Goal: Transaction & Acquisition: Purchase product/service

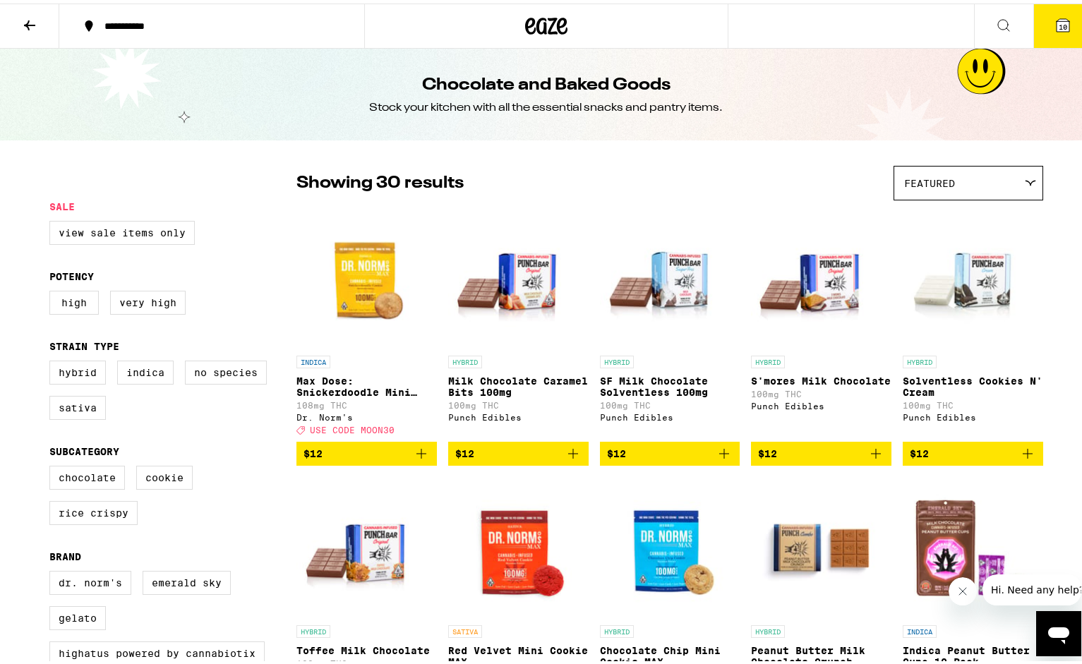
click at [1059, 22] on span "10" at bounding box center [1063, 23] width 8 height 8
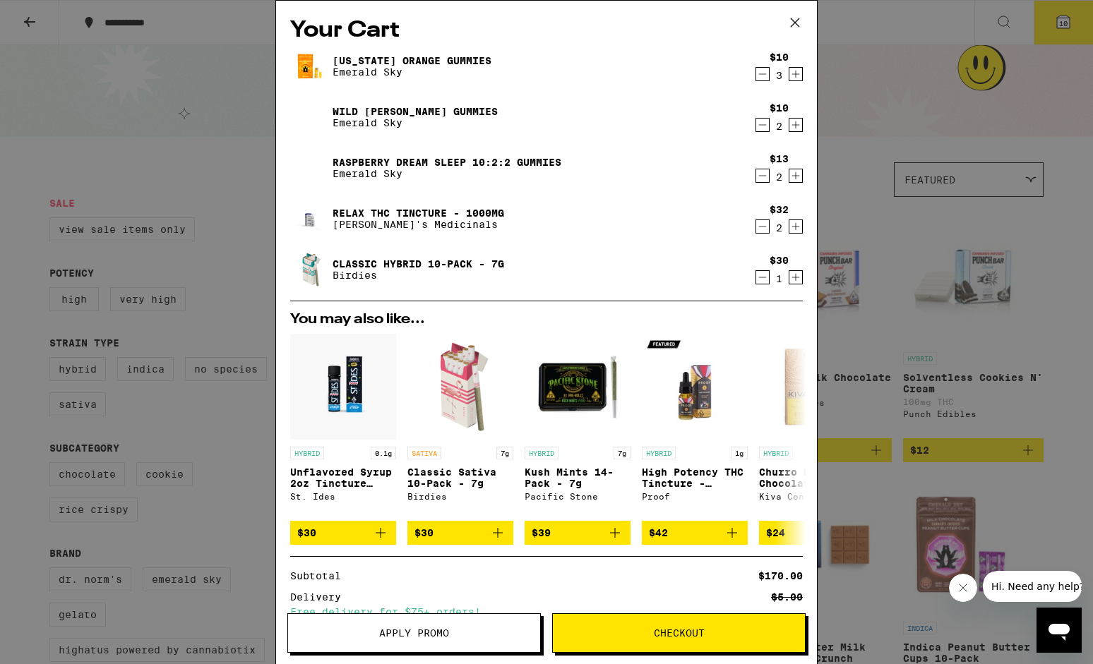
click at [796, 24] on icon at bounding box center [794, 22] width 21 height 21
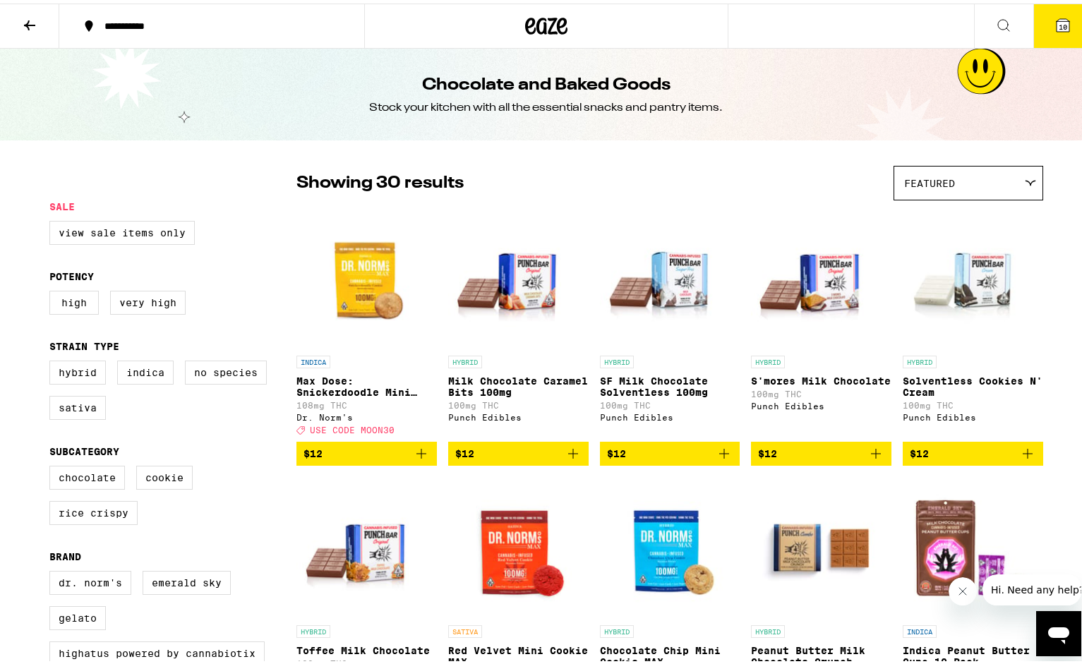
click at [24, 18] on icon at bounding box center [29, 21] width 17 height 17
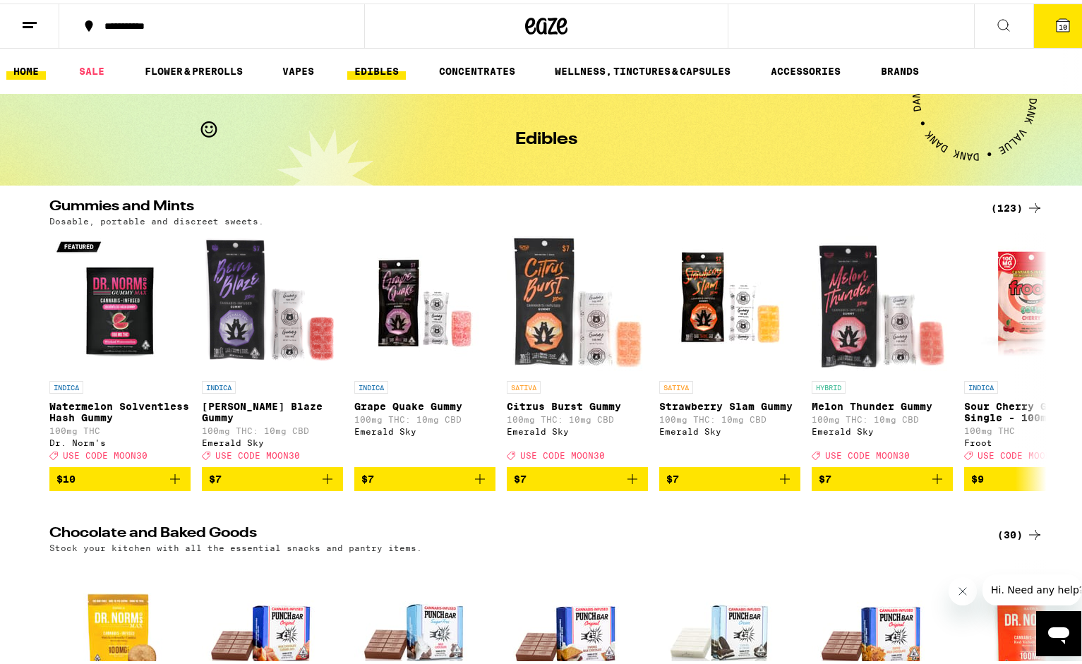
click at [20, 69] on link "HOME" at bounding box center [26, 67] width 40 height 17
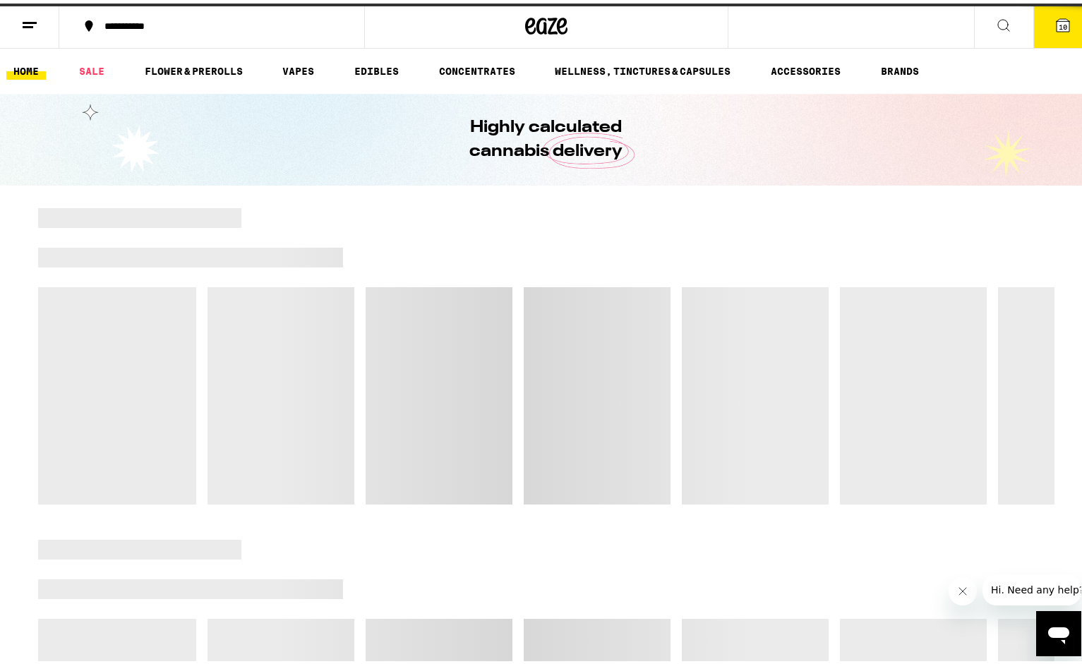
click at [31, 25] on icon at bounding box center [29, 21] width 17 height 17
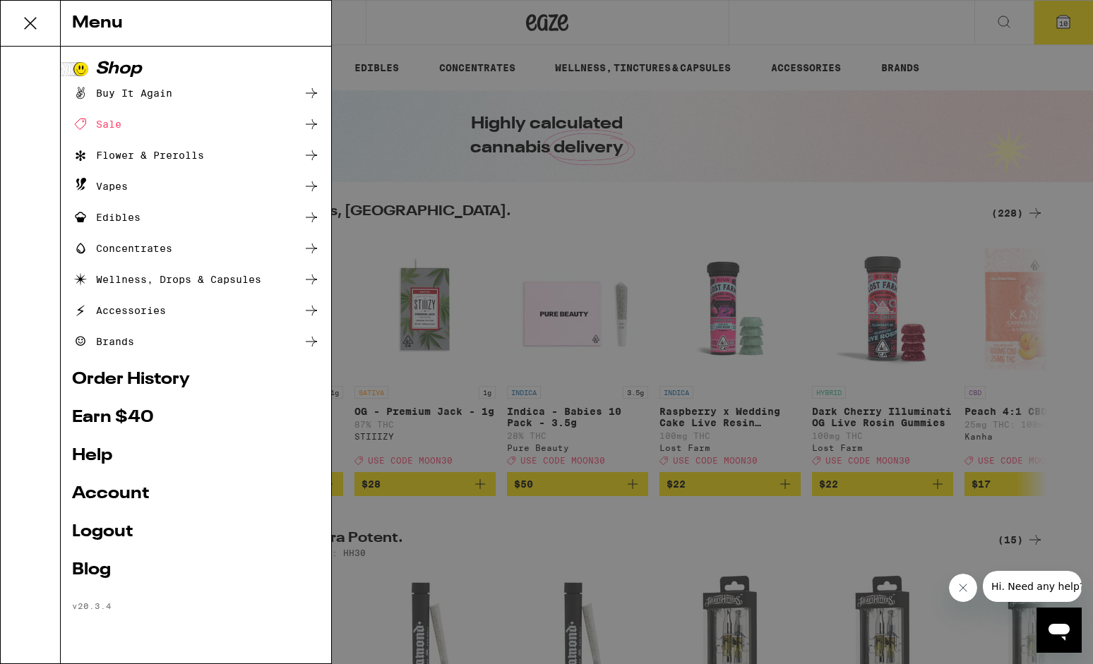
click at [227, 304] on div "Accessories" at bounding box center [196, 310] width 248 height 17
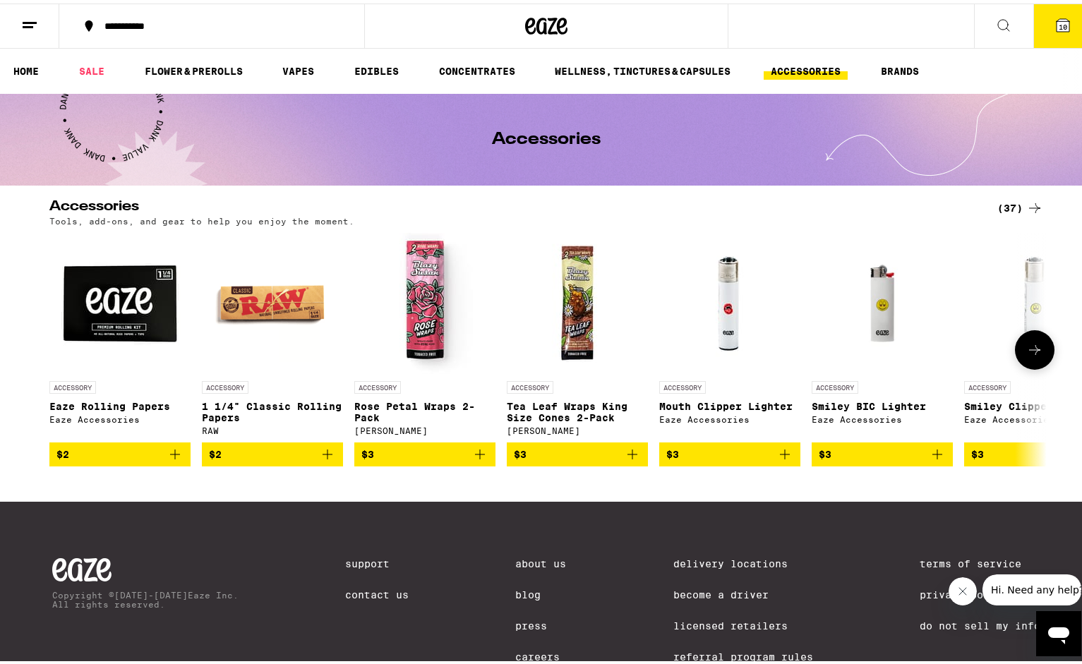
click at [1029, 351] on icon at bounding box center [1034, 347] width 11 height 10
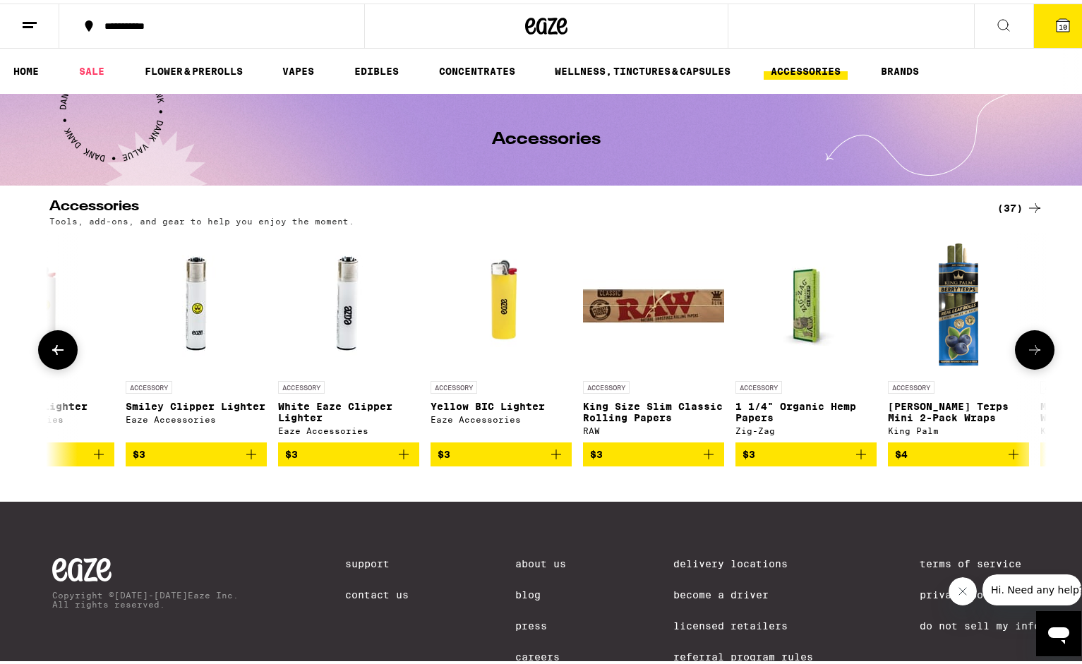
scroll to position [0, 840]
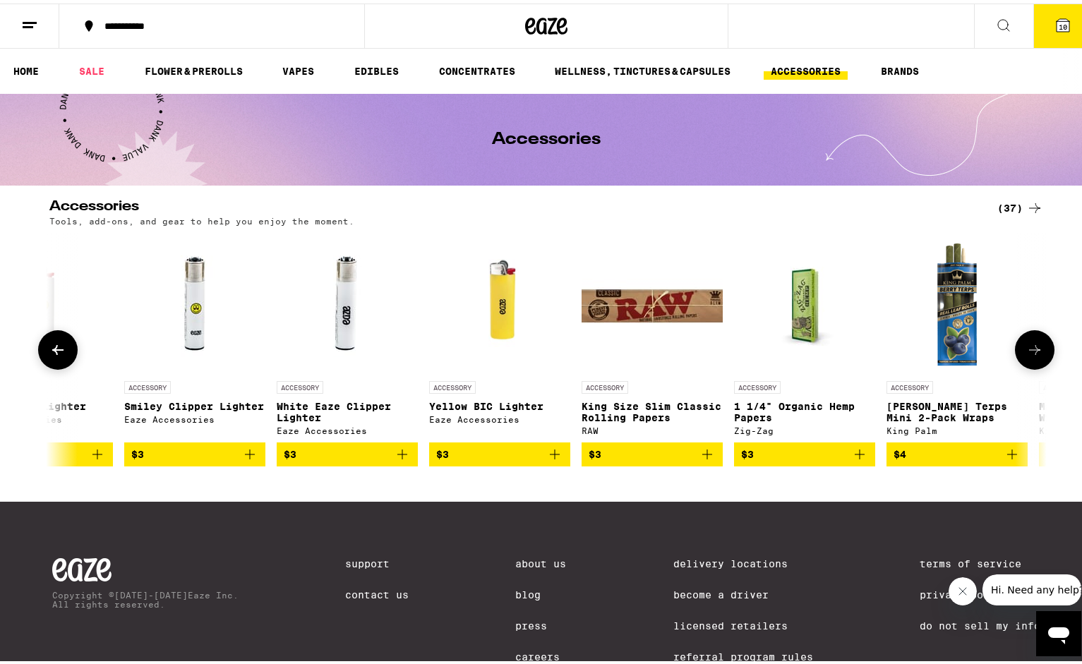
click at [1031, 353] on icon at bounding box center [1035, 346] width 17 height 17
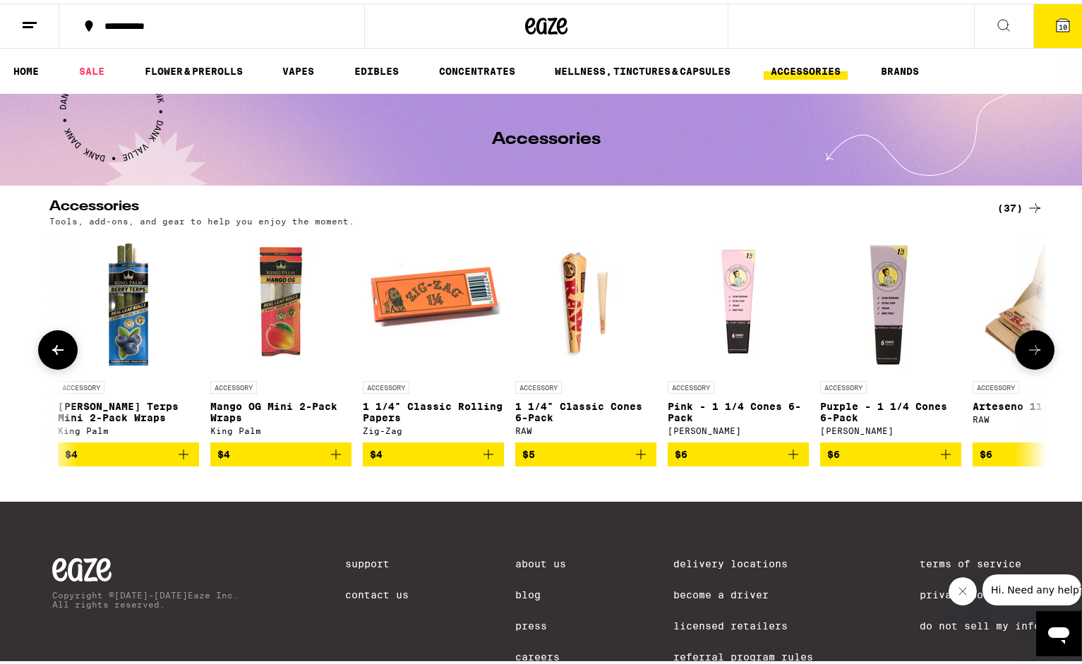
scroll to position [0, 1681]
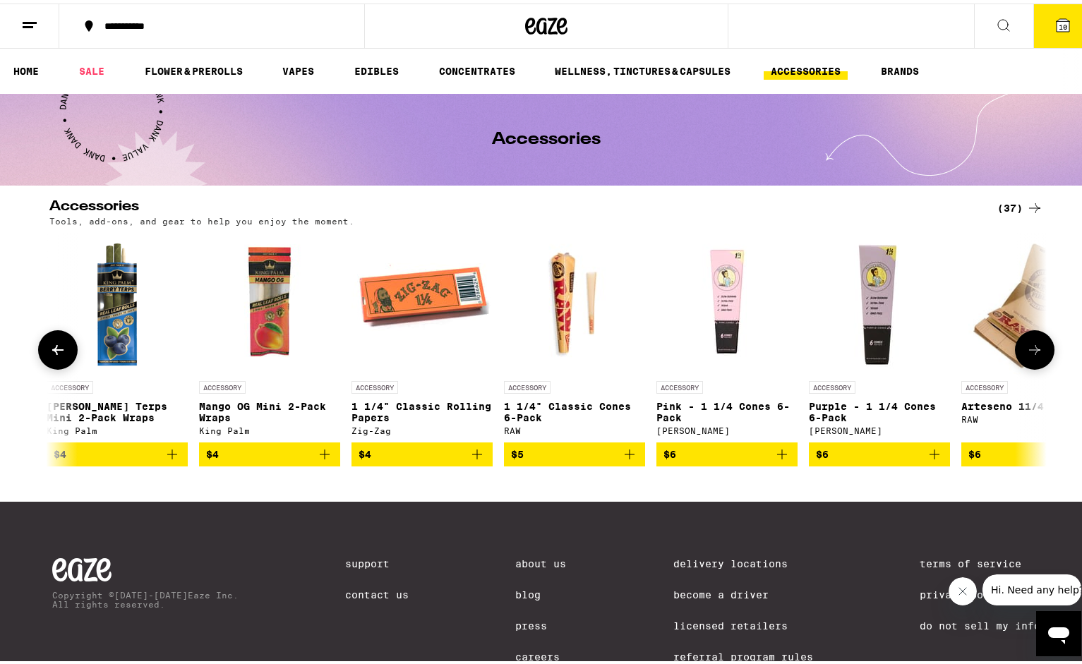
click at [1031, 353] on icon at bounding box center [1035, 346] width 17 height 17
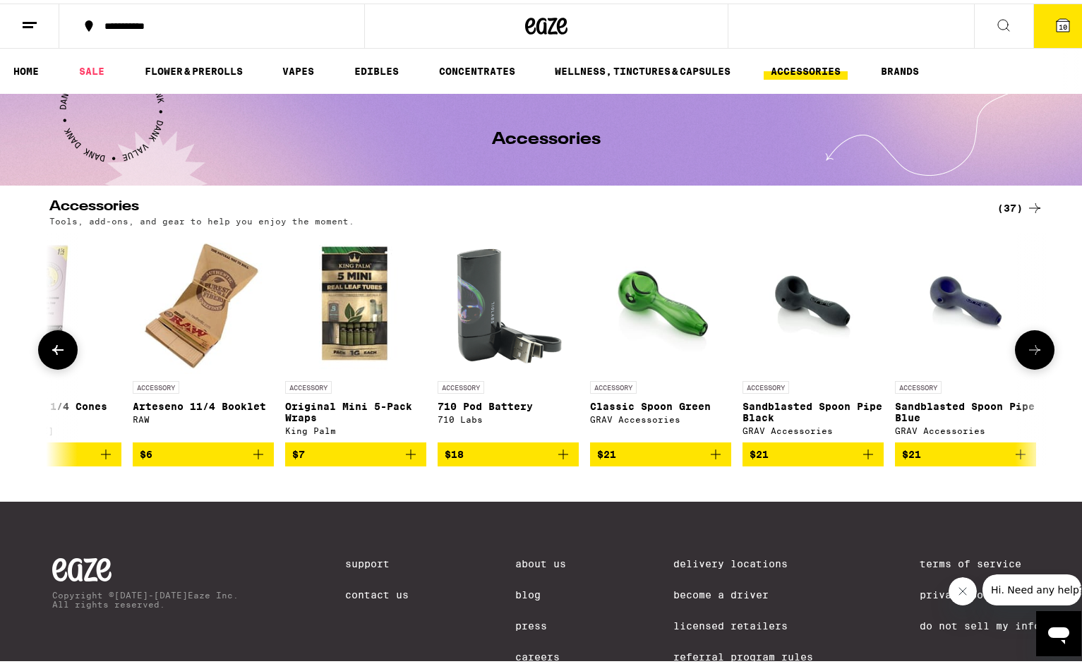
scroll to position [0, 2521]
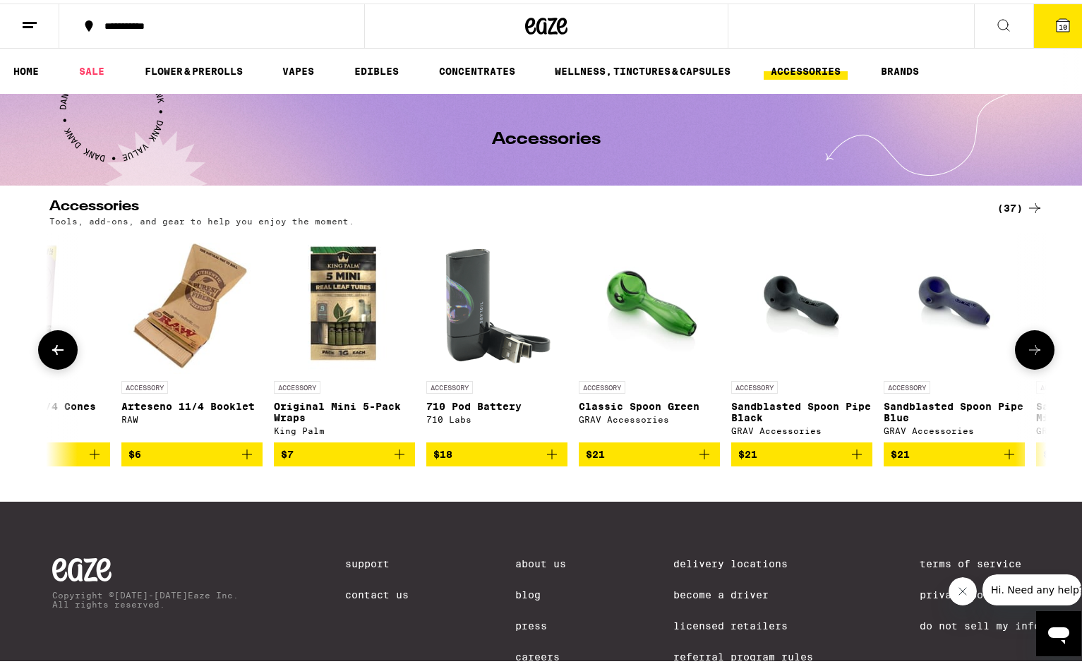
click at [1031, 353] on icon at bounding box center [1035, 346] width 17 height 17
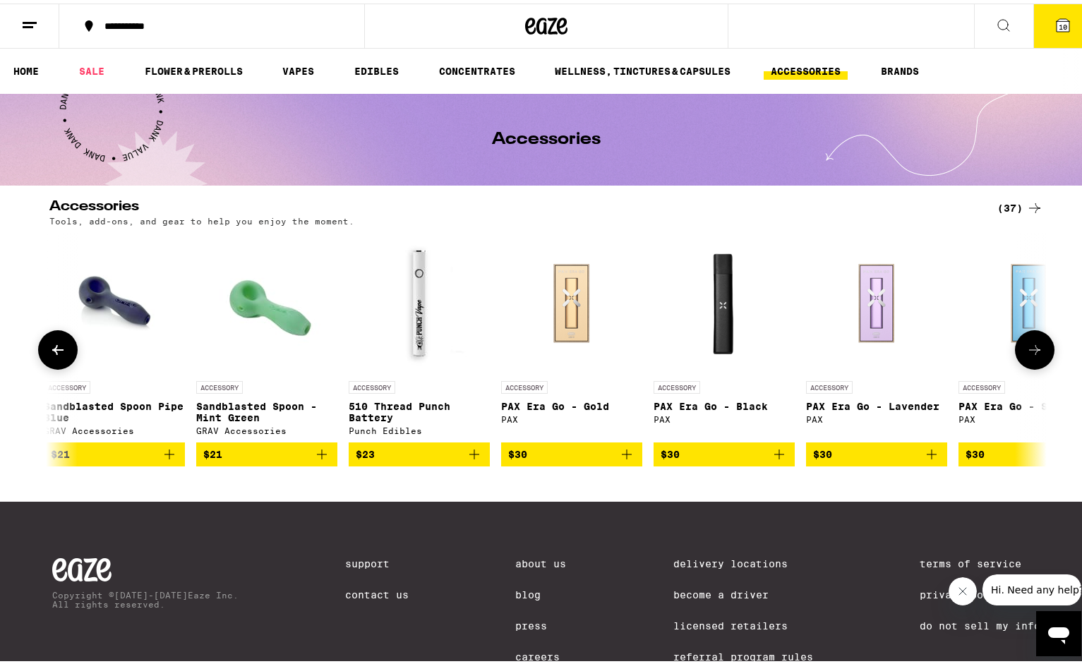
click at [1031, 353] on icon at bounding box center [1035, 346] width 17 height 17
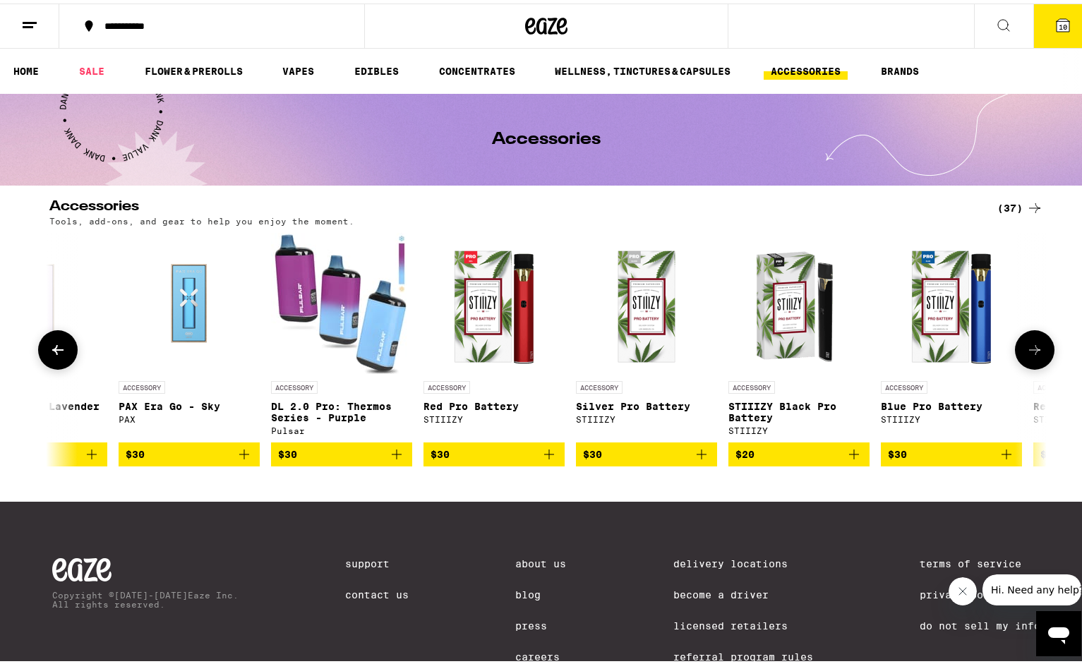
click at [1031, 353] on icon at bounding box center [1035, 346] width 17 height 17
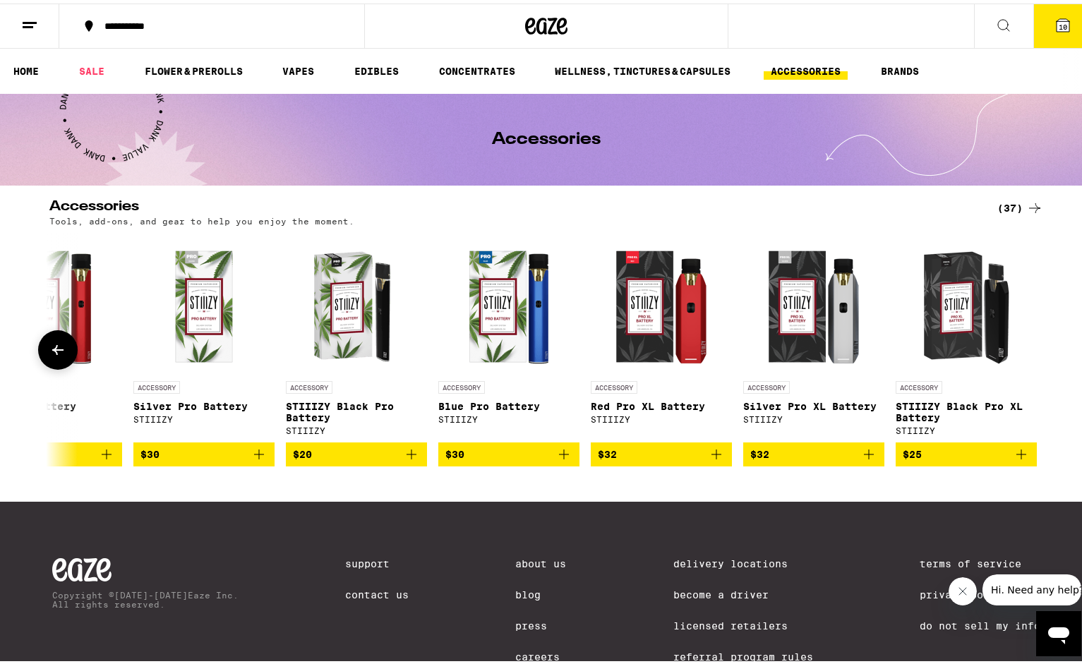
scroll to position [0, 4649]
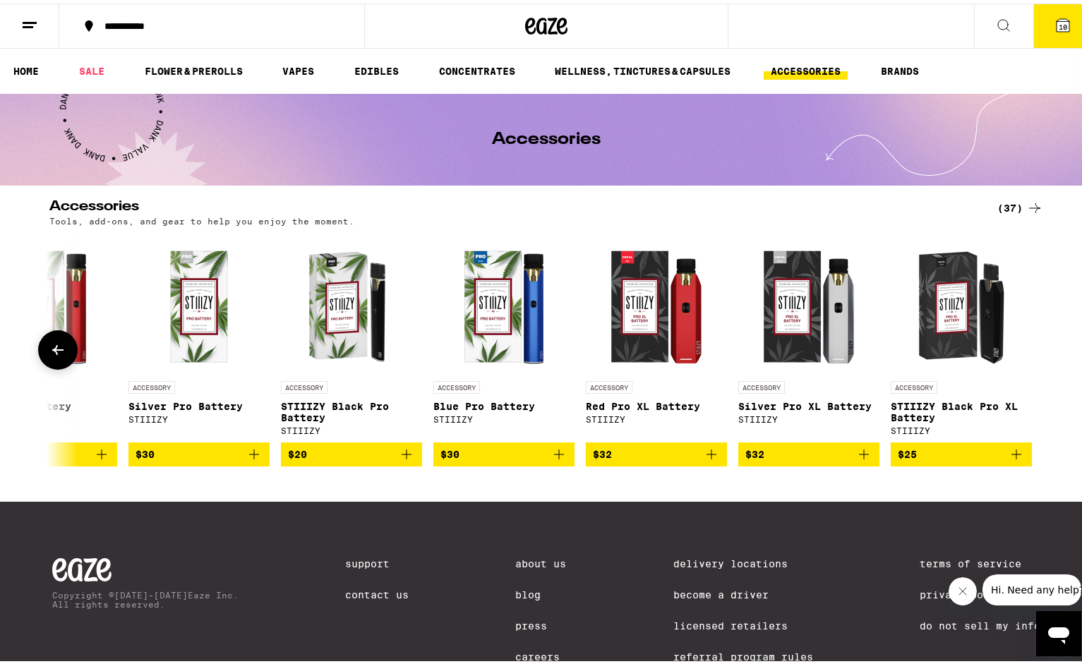
click at [1031, 353] on div at bounding box center [1035, 347] width 40 height 40
click at [54, 353] on icon at bounding box center [57, 346] width 17 height 17
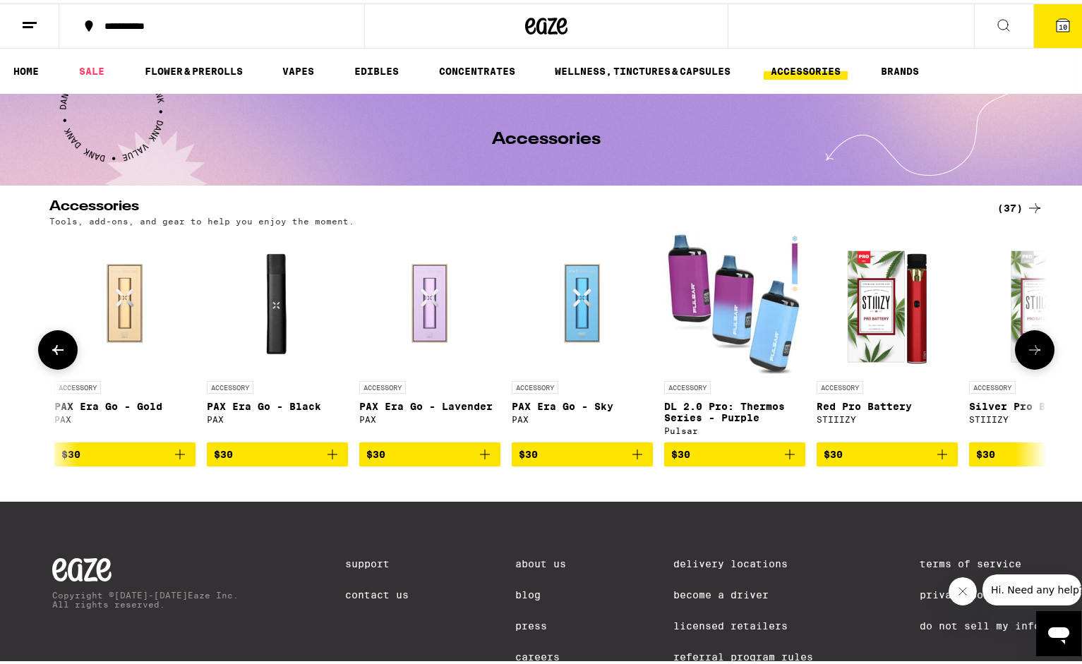
click at [54, 353] on icon at bounding box center [57, 346] width 17 height 17
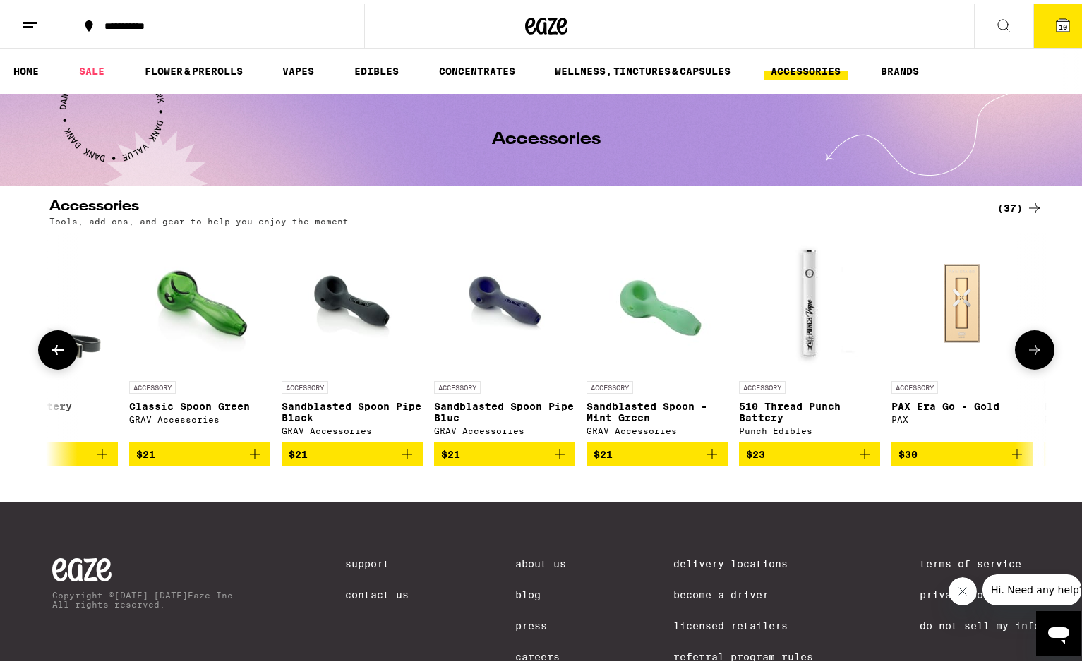
click at [54, 352] on icon at bounding box center [57, 346] width 17 height 17
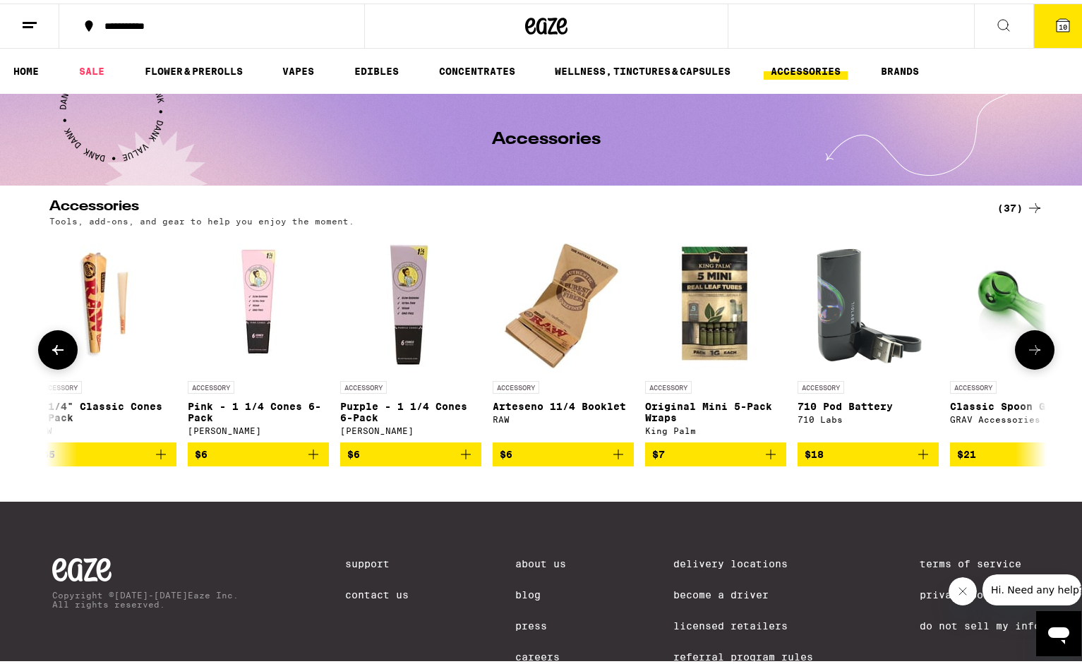
click at [54, 352] on icon at bounding box center [57, 346] width 17 height 17
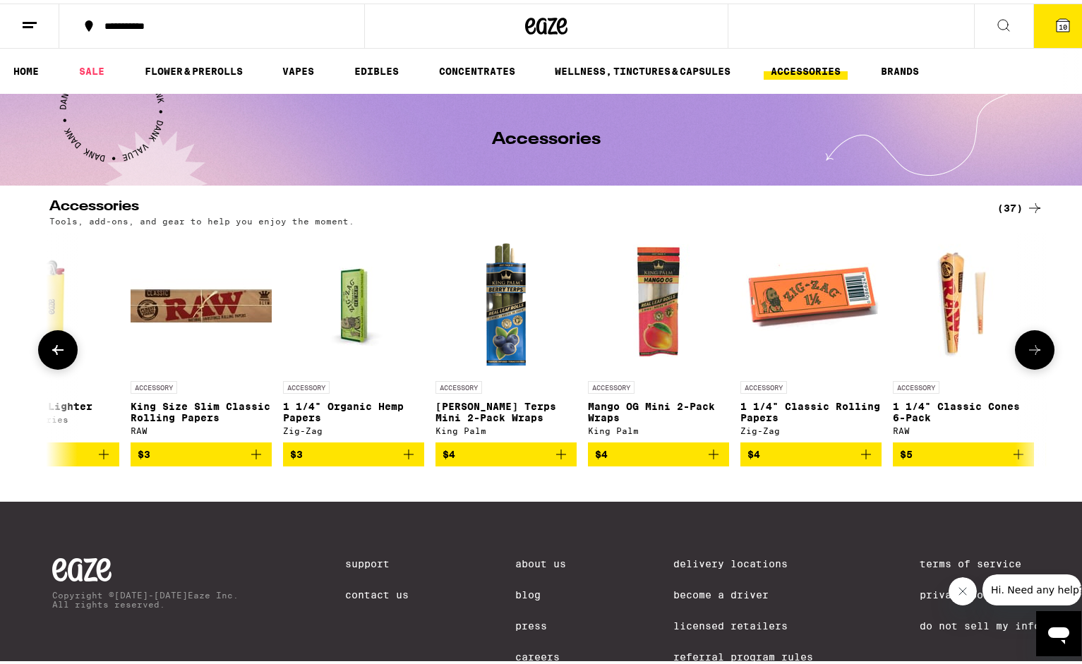
click at [55, 352] on icon at bounding box center [57, 346] width 17 height 17
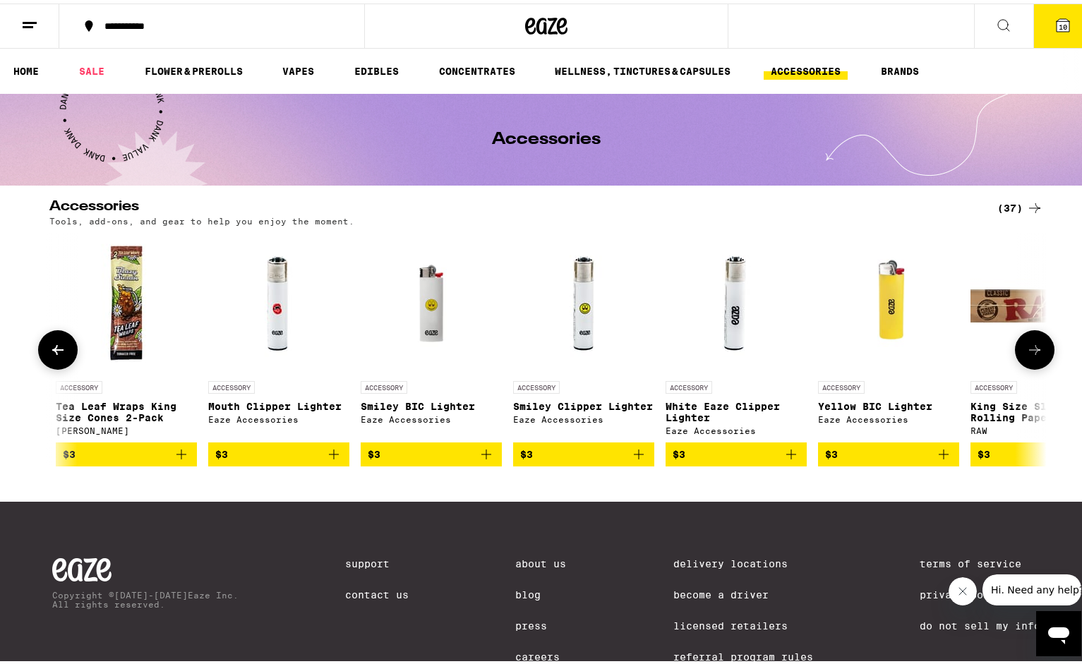
click at [55, 352] on icon at bounding box center [57, 346] width 17 height 17
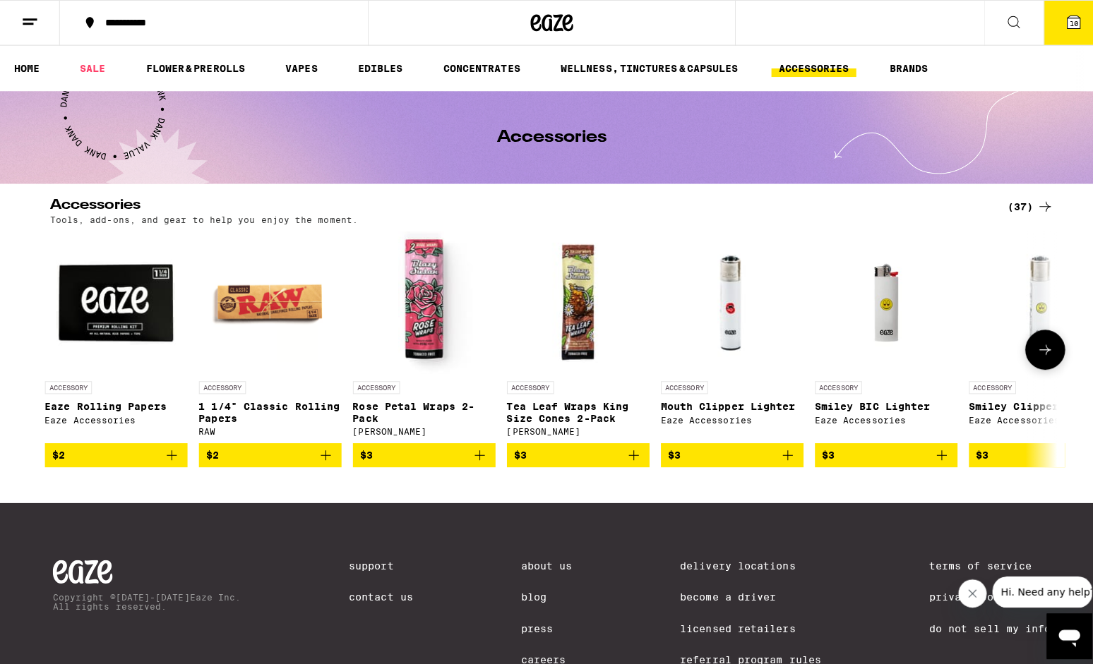
scroll to position [0, 0]
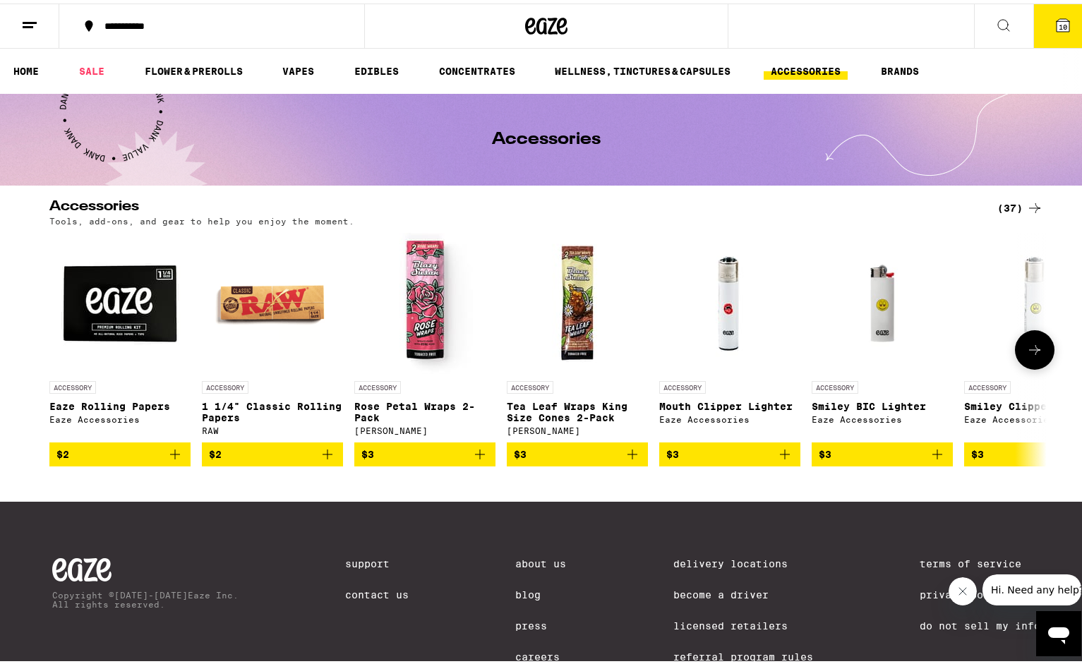
click at [170, 455] on icon "Add to bag" at bounding box center [175, 451] width 10 height 10
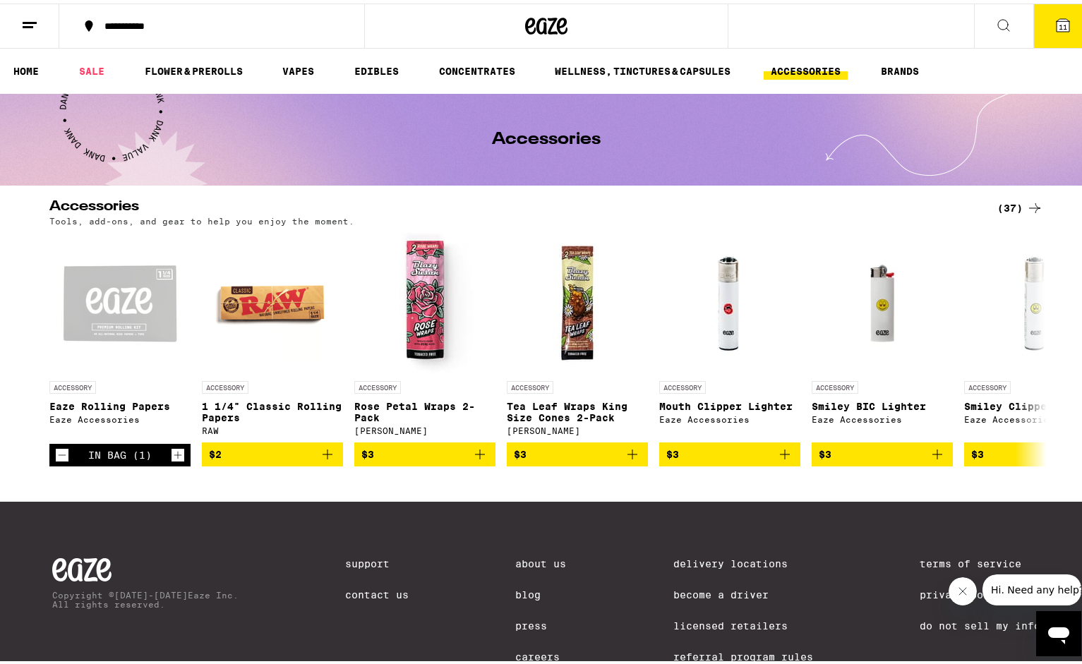
click at [1057, 20] on icon at bounding box center [1063, 22] width 13 height 13
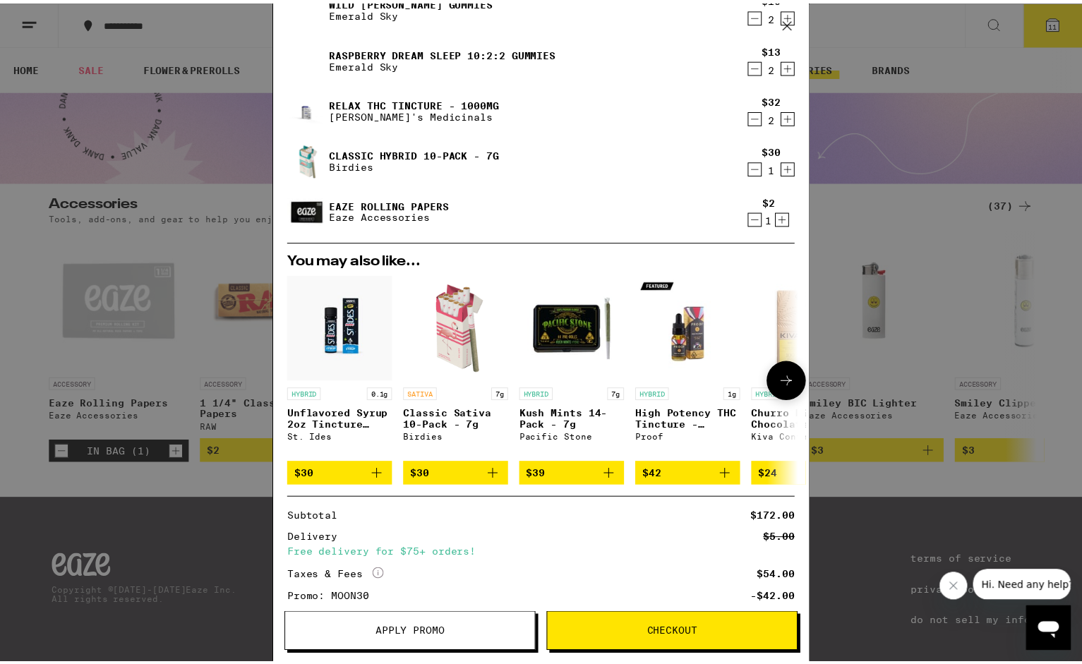
scroll to position [212, 0]
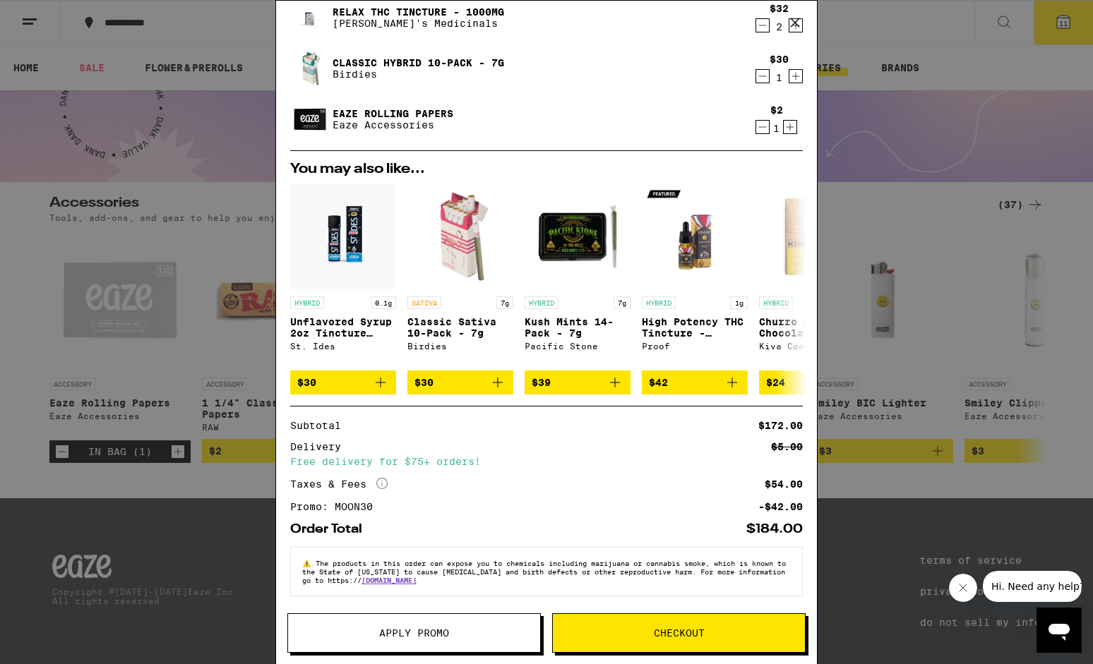
click at [669, 628] on span "Checkout" at bounding box center [679, 633] width 51 height 10
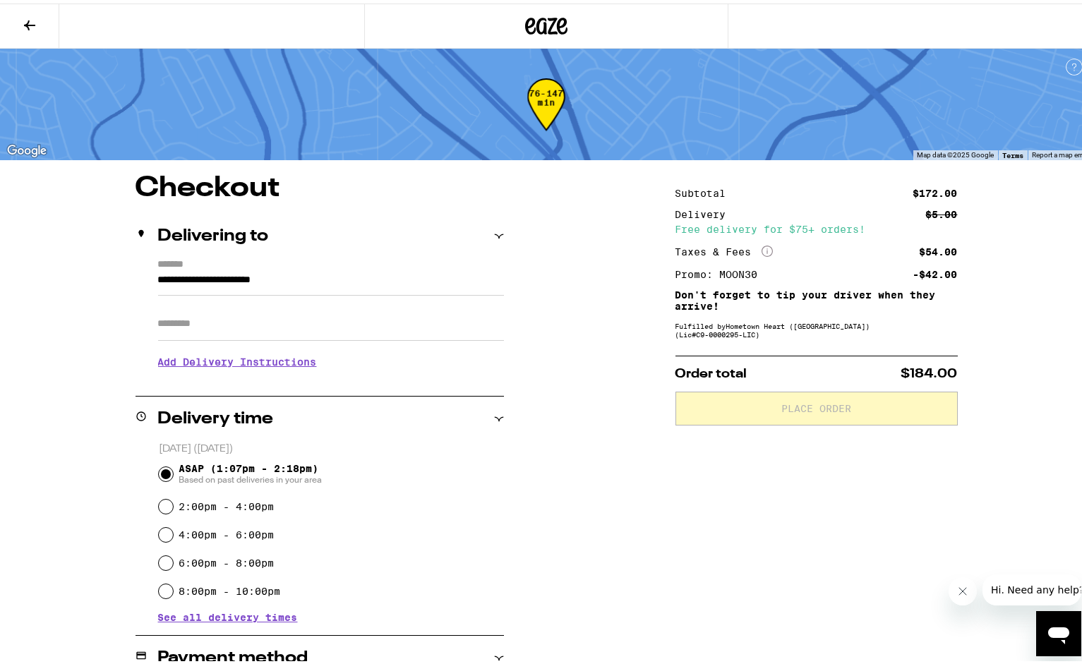
click at [214, 328] on input "Apt/Suite" at bounding box center [331, 321] width 346 height 34
type input "***"
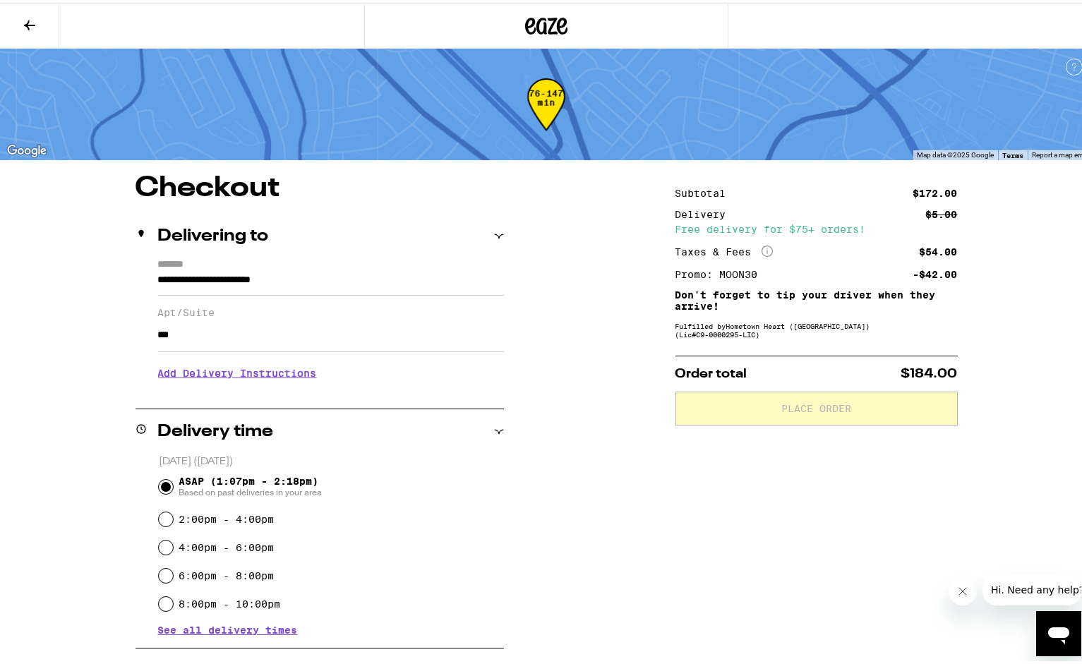
click at [253, 373] on h3 "Add Delivery Instructions" at bounding box center [331, 370] width 346 height 32
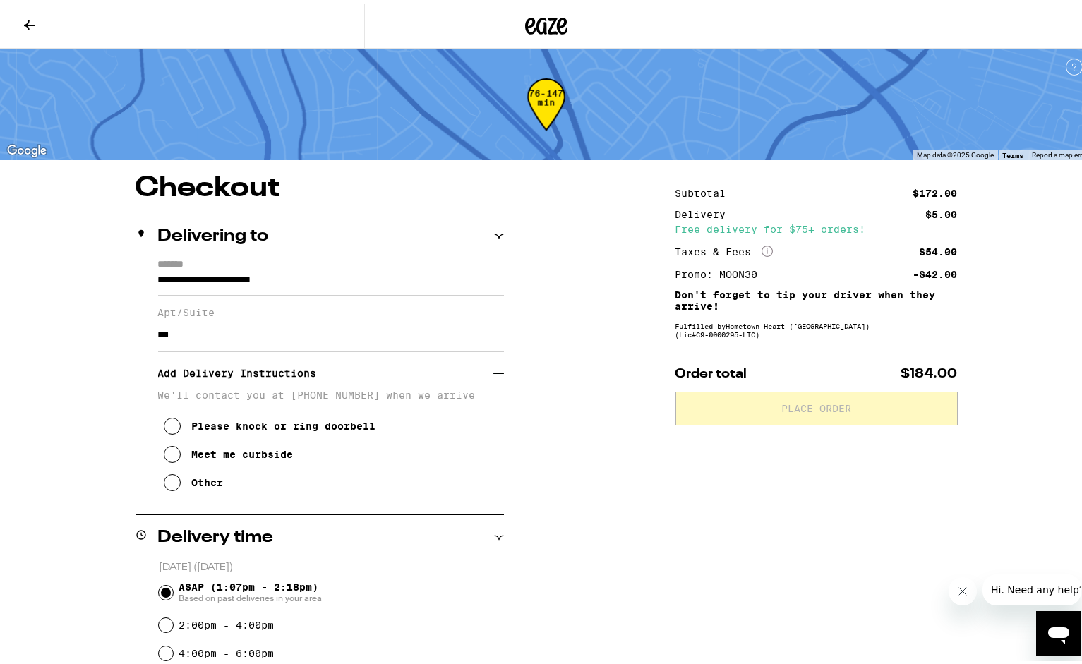
click at [167, 485] on icon at bounding box center [172, 479] width 17 height 17
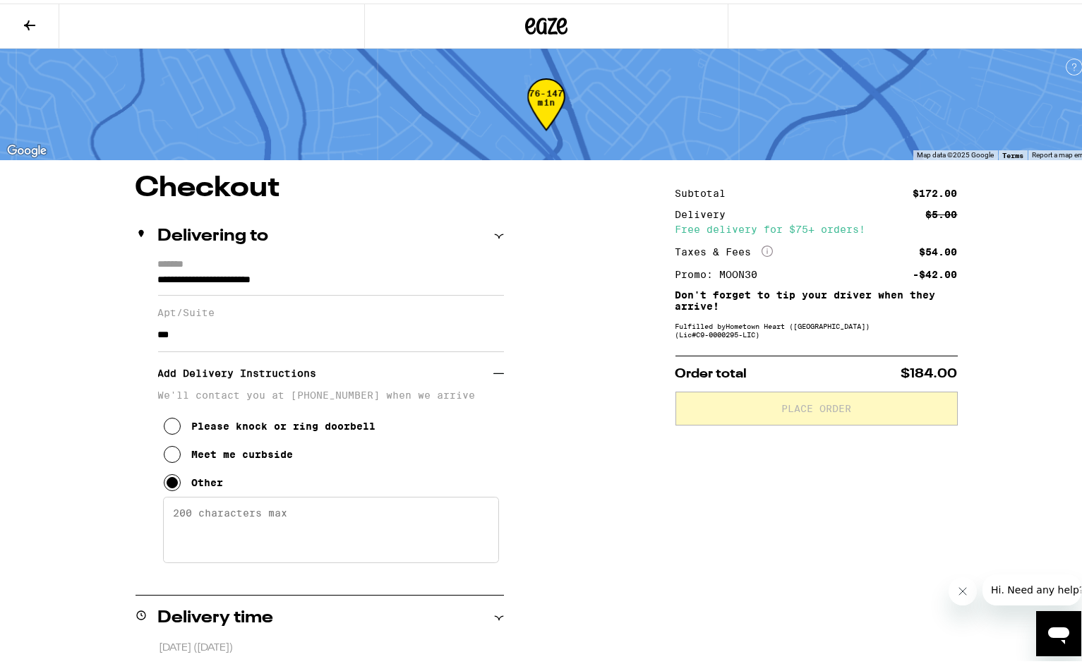
drag, startPoint x: 273, startPoint y: 513, endPoint x: 281, endPoint y: 513, distance: 7.8
click at [281, 513] on textarea "Enter any other delivery instructions you want driver to know" at bounding box center [331, 527] width 336 height 66
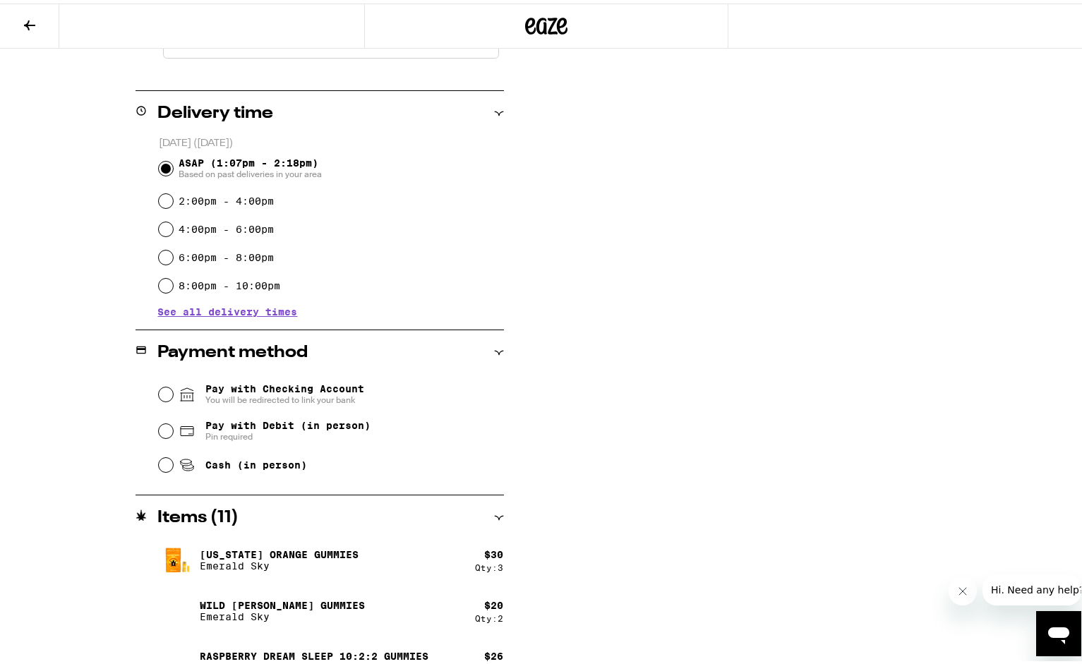
scroll to position [635, 0]
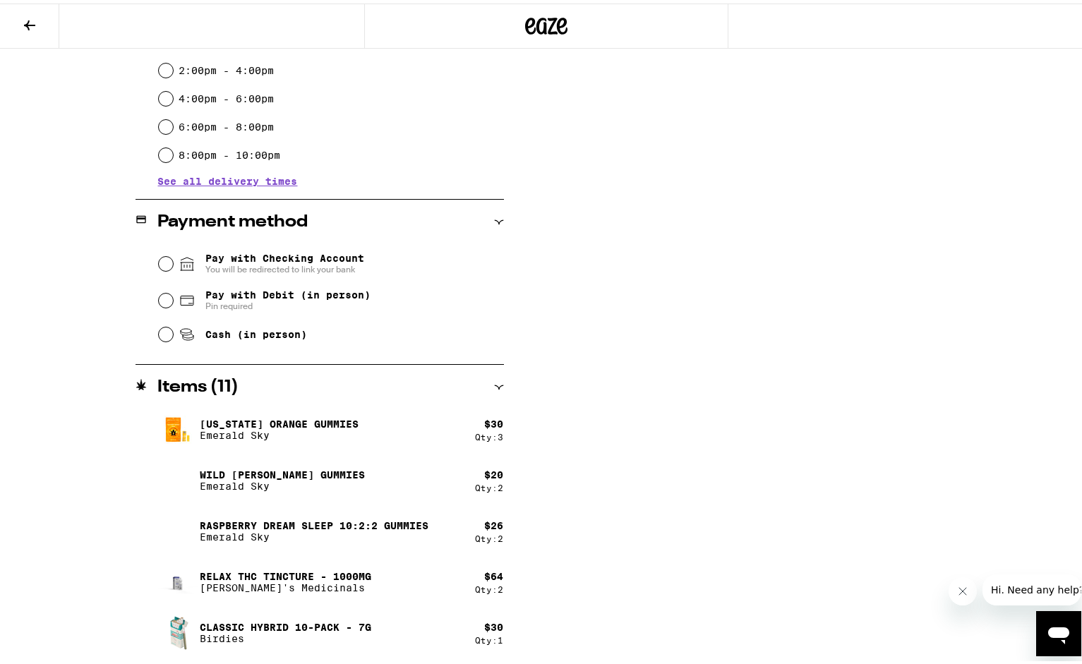
type textarea "Drive around to garage #278, building 900 is across from that and unit 910 is u…"
click at [160, 336] on input "Cash (in person)" at bounding box center [166, 331] width 14 height 14
radio input "true"
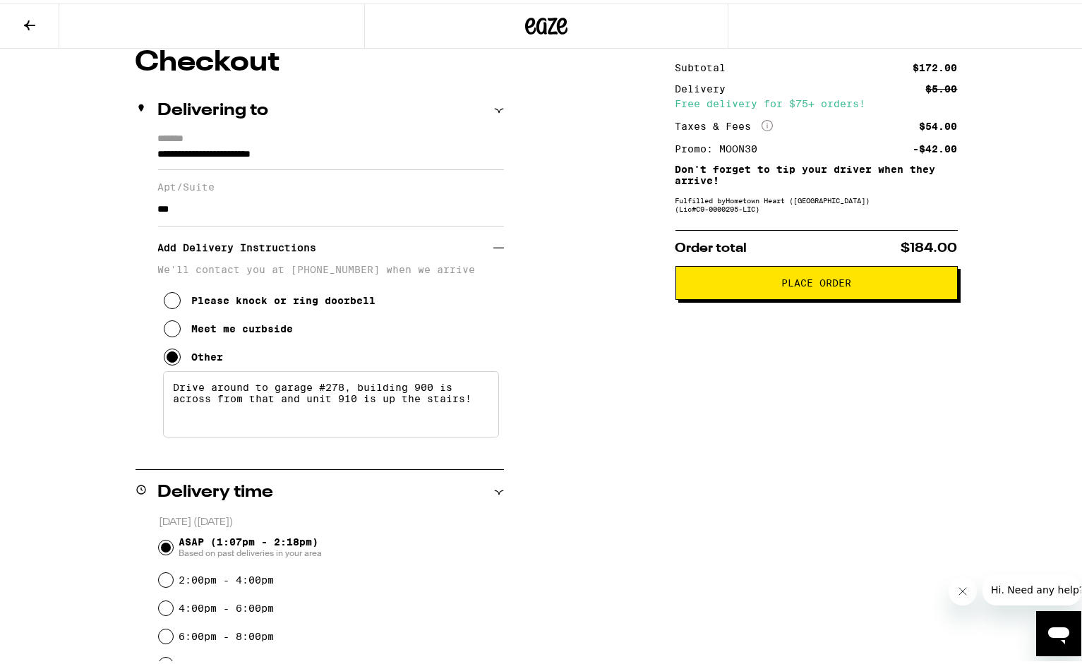
scroll to position [0, 0]
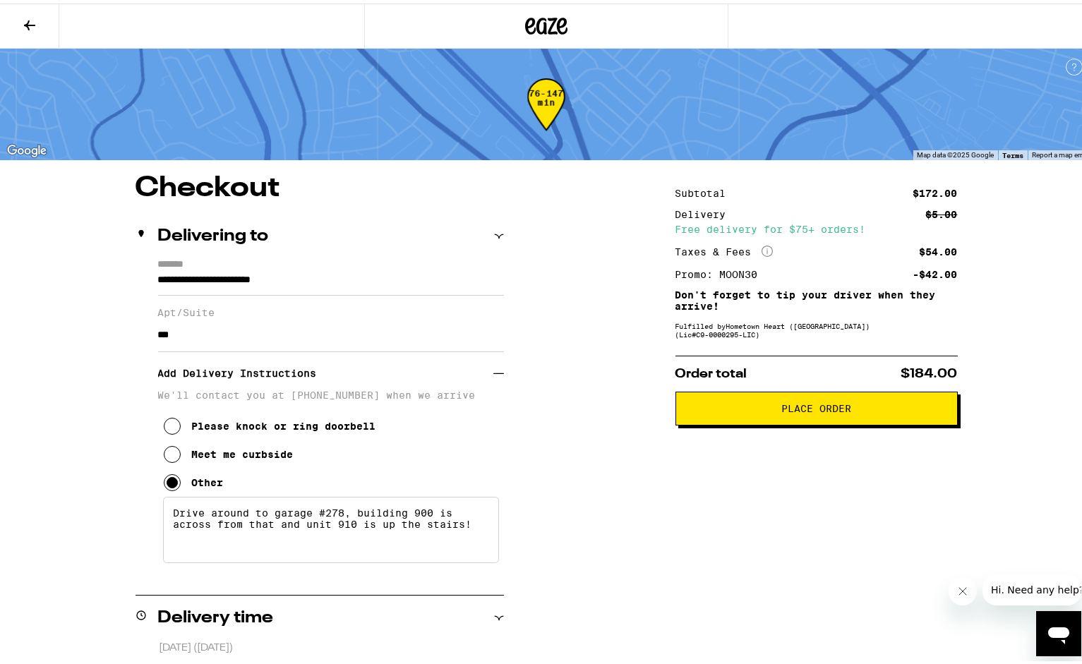
click at [811, 406] on span "Place Order" at bounding box center [817, 405] width 70 height 10
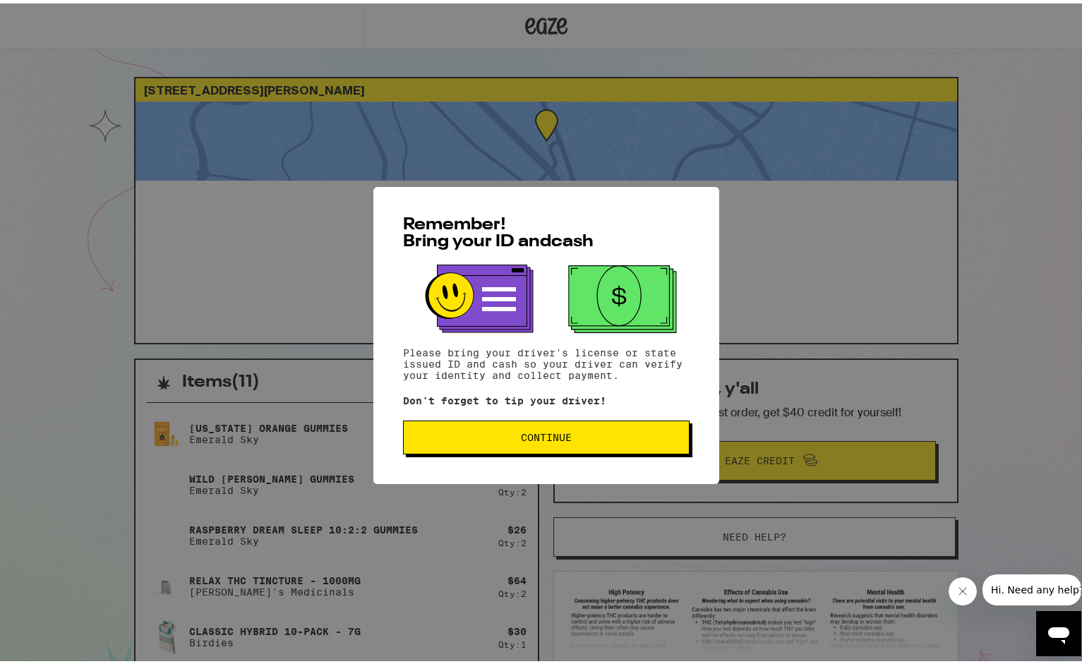
click at [541, 431] on span "Continue" at bounding box center [546, 434] width 51 height 10
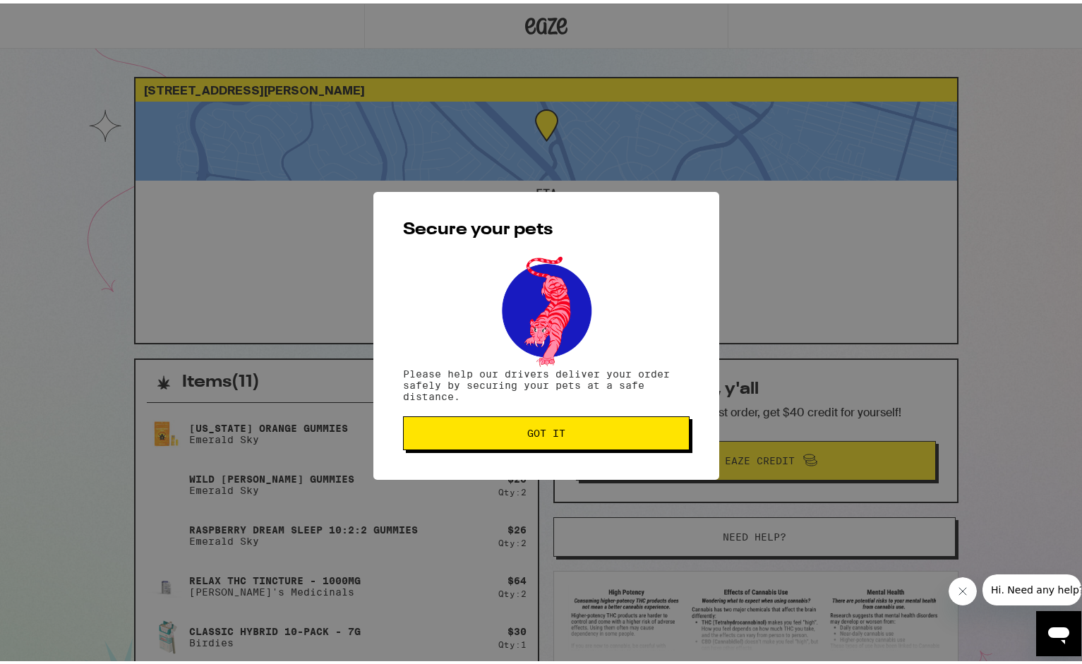
click at [541, 431] on span "Got it" at bounding box center [546, 430] width 38 height 10
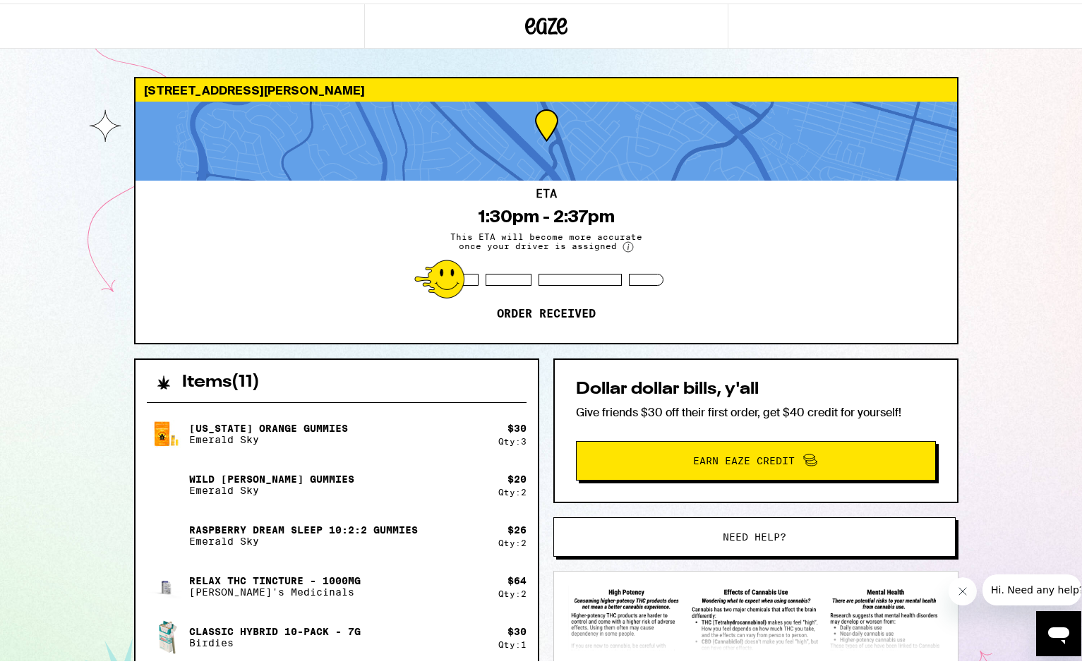
click at [101, 158] on div "500 [GEOGRAPHIC_DATA][PERSON_NAME] 94015 ETA 1:30pm - 2:37pm This ETA will beco…" at bounding box center [546, 466] width 1093 height 933
